Goal: Find specific page/section: Find specific page/section

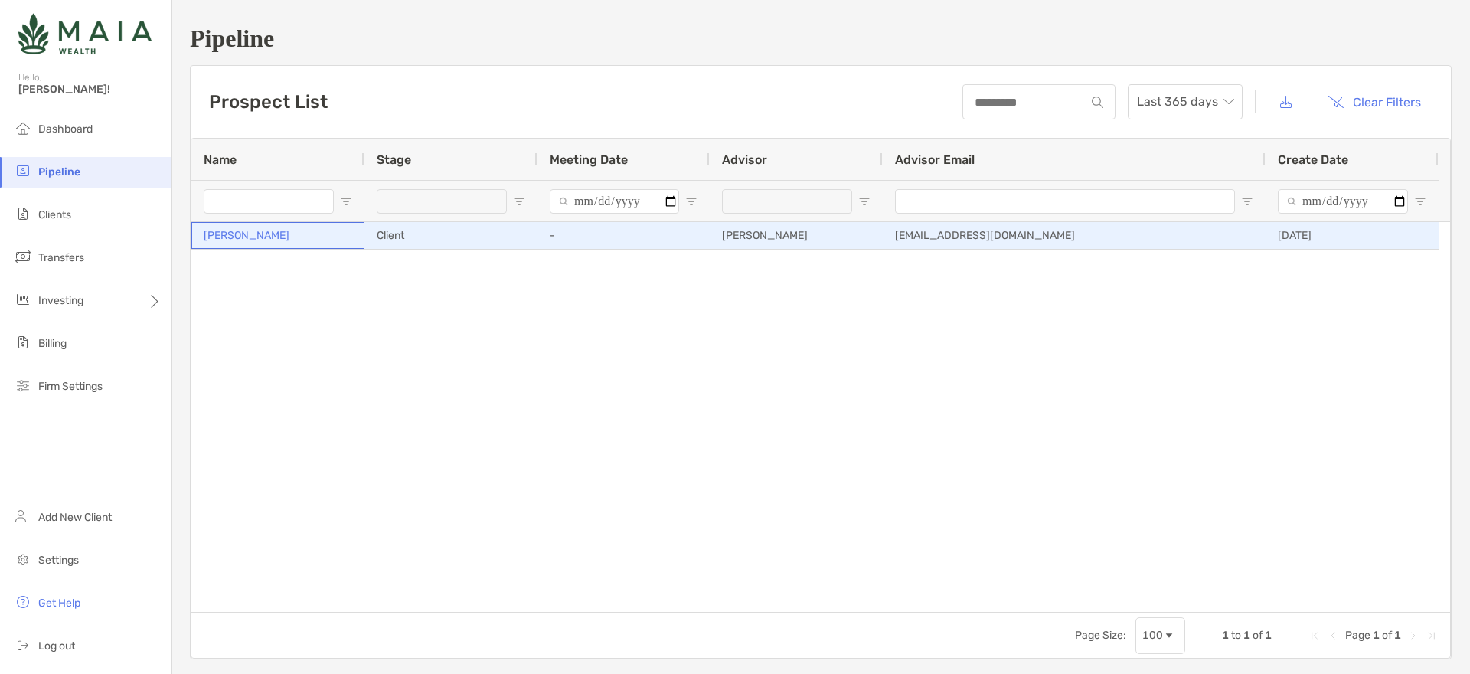
click at [245, 237] on p "[PERSON_NAME]" at bounding box center [247, 235] width 86 height 19
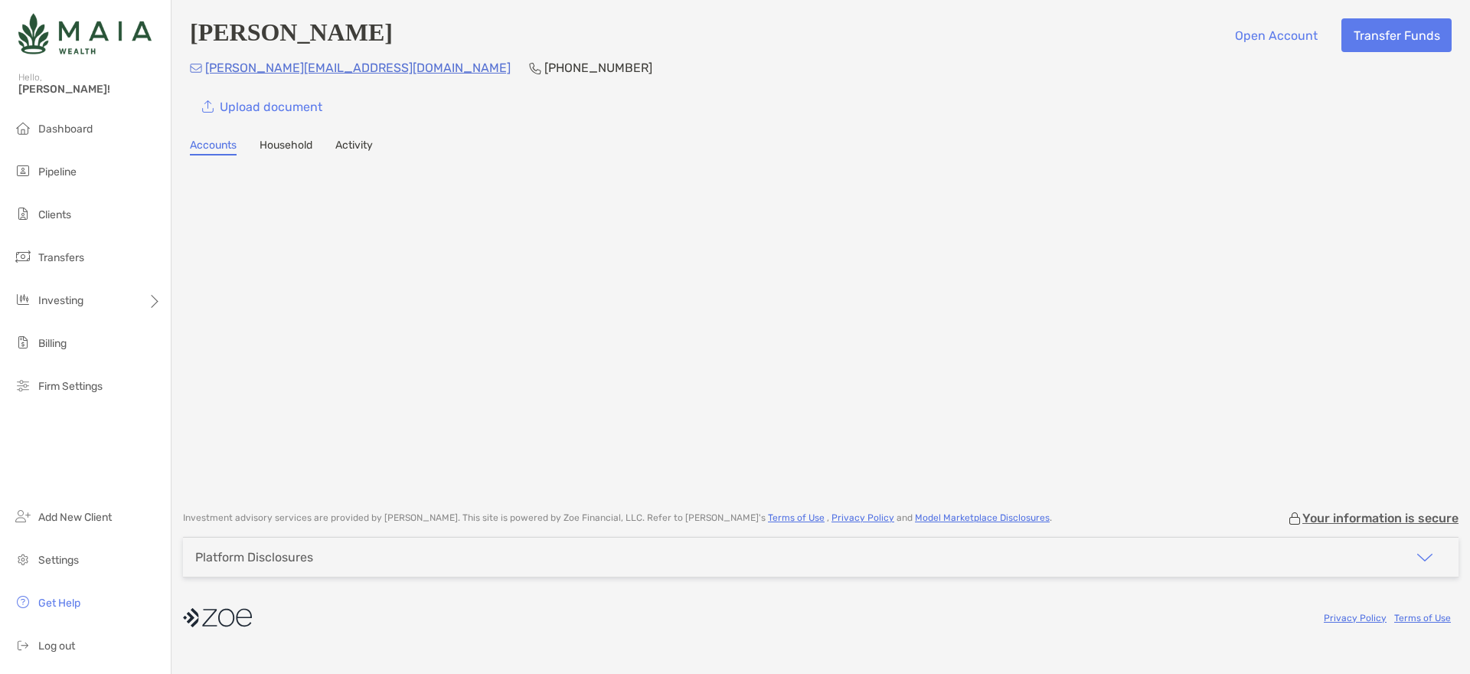
click at [74, 123] on span "Dashboard" at bounding box center [65, 129] width 54 height 13
